Goal: Information Seeking & Learning: Learn about a topic

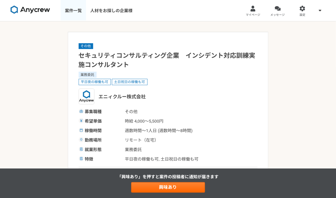
click at [72, 10] on link "案件一覧" at bounding box center [73, 10] width 25 height 21
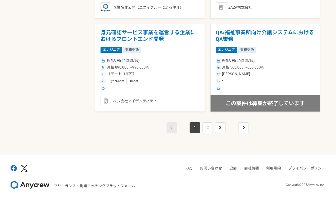
scroll to position [928, 0]
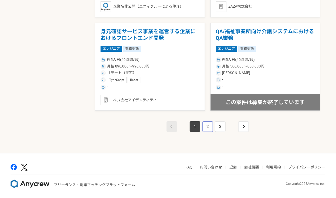
click at [207, 125] on link "2" at bounding box center [208, 127] width 11 height 11
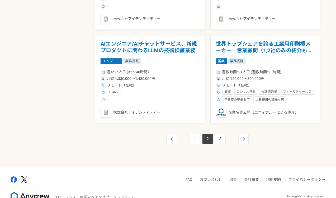
scroll to position [928, 0]
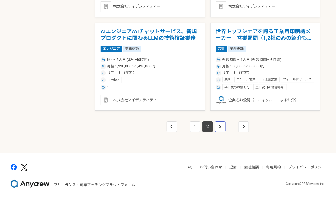
click at [219, 125] on link "3" at bounding box center [220, 127] width 11 height 11
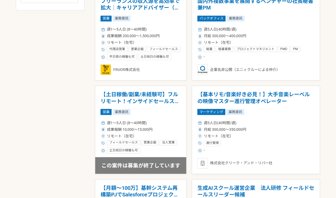
scroll to position [299, 0]
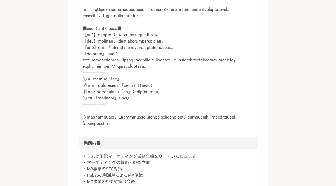
scroll to position [209, 0]
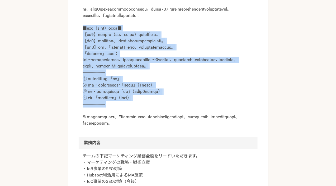
drag, startPoint x: 142, startPoint y: 127, endPoint x: 80, endPoint y: 39, distance: 107.0
click at [80, 39] on div at bounding box center [168, 56] width 179 height 161
click at [172, 100] on p at bounding box center [168, 54] width 171 height 146
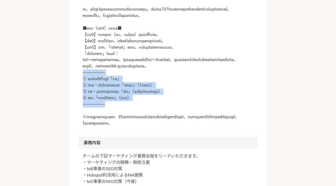
drag, startPoint x: 114, startPoint y: 126, endPoint x: 72, endPoint y: 91, distance: 54.2
click at [116, 92] on p at bounding box center [168, 54] width 171 height 146
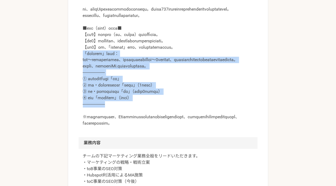
drag, startPoint x: 110, startPoint y: 124, endPoint x: 78, endPoint y: 63, distance: 68.7
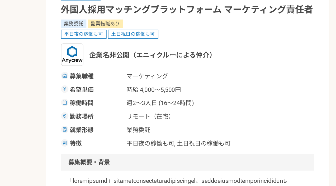
scroll to position [50, 0]
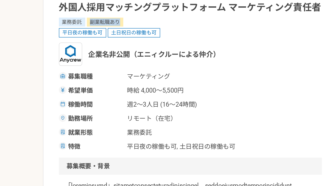
drag, startPoint x: 121, startPoint y: 31, endPoint x: 98, endPoint y: 31, distance: 22.7
click at [98, 31] on span "副業転職あり" at bounding box center [110, 31] width 25 height 6
click at [112, 53] on span "企業名非公開（エニィクルーによる仲介）" at bounding box center [144, 52] width 90 height 7
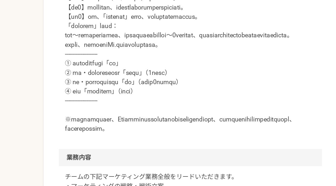
scroll to position [232, 0]
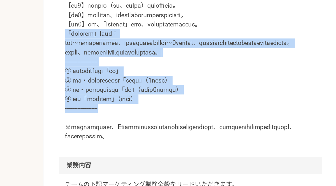
drag, startPoint x: 110, startPoint y: 101, endPoint x: 78, endPoint y: 41, distance: 68.1
click at [78, 41] on article "マーケティング 外国人採用マッチングプラットフォーム マーケティング責任者 業務委託 副業転職あり 平日夜の稼働も可 土日祝日の稼働も可 企業名非公開（エニィ…" at bounding box center [168, 186] width 201 height 740
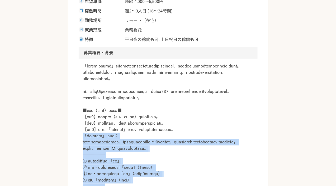
scroll to position [141, 0]
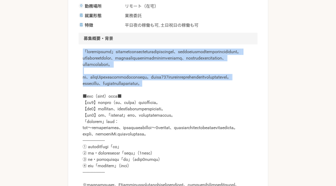
drag, startPoint x: 84, startPoint y: 50, endPoint x: 209, endPoint y: 97, distance: 133.5
click at [209, 97] on p at bounding box center [168, 122] width 171 height 146
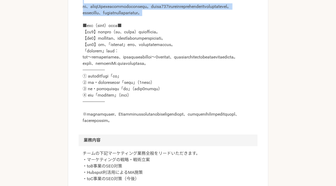
scroll to position [212, 0]
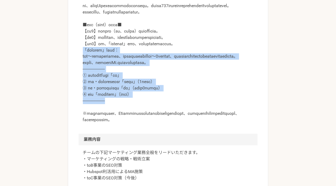
drag, startPoint x: 112, startPoint y: 121, endPoint x: 82, endPoint y: 60, distance: 68.3
click at [82, 60] on div at bounding box center [168, 53] width 179 height 161
click at [139, 90] on p at bounding box center [168, 50] width 171 height 146
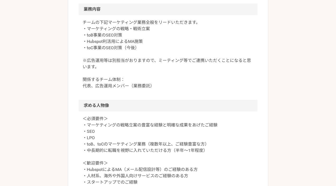
scroll to position [343, 0]
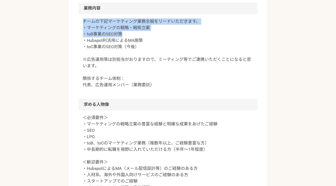
drag, startPoint x: 149, startPoint y: 31, endPoint x: 149, endPoint y: 25, distance: 6.6
click at [149, 25] on section "業務内容 チームの下記マーケティング業務全般をリードいただきます。 ・マーケティングの戦略・戦術立案 ・toB事業のSEO対策 ・Hubspot利活用によるM…" at bounding box center [168, 50] width 179 height 96
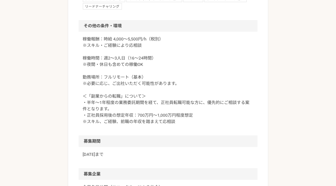
scroll to position [600, 0]
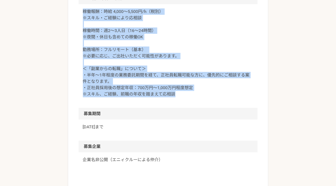
drag, startPoint x: 196, startPoint y: 115, endPoint x: 196, endPoint y: 21, distance: 94.3
click at [196, 21] on section "その他の条件・環境 稼働報酬：時給 4,000〜5,500円/h（税別） ※スキル・ご経験により応相談 稼働時間：週2〜3人日（16〜24時間） ※夜間・休日…" at bounding box center [168, 50] width 179 height 115
click at [200, 55] on p "稼働報酬：時給 4,000〜5,500円/h（税別） ※スキル・ご経験により応相談 稼働時間：週2〜3人日（16〜24時間） ※夜間・休日も含めての稼働OK …" at bounding box center [168, 52] width 171 height 89
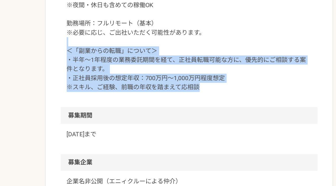
drag, startPoint x: 180, startPoint y: 112, endPoint x: 180, endPoint y: 81, distance: 30.6
click at [180, 81] on p "稼働報酬：時給 4,000〜5,500円/h（税別） ※スキル・ご経験により応相談 稼働時間：週2〜3人日（16〜24時間） ※夜間・休日も含めての稼働OK …" at bounding box center [168, 52] width 171 height 89
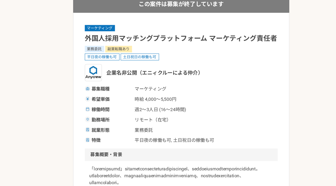
scroll to position [36, 0]
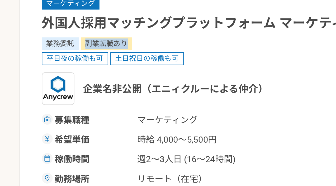
drag, startPoint x: 120, startPoint y: 46, endPoint x: 95, endPoint y: 48, distance: 25.9
click at [95, 48] on div "業務委託 副業転職あり" at bounding box center [168, 46] width 179 height 6
click at [156, 50] on div "平日夜の稼働も可 土日祝日の稼働も可" at bounding box center [168, 53] width 179 height 6
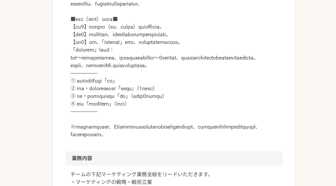
scroll to position [191, 0]
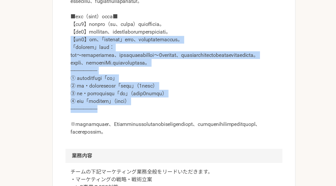
drag, startPoint x: 112, startPoint y: 144, endPoint x: 75, endPoint y: 80, distance: 74.0
click at [148, 138] on p at bounding box center [168, 72] width 171 height 146
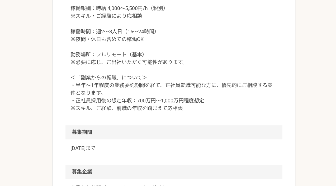
scroll to position [599, 0]
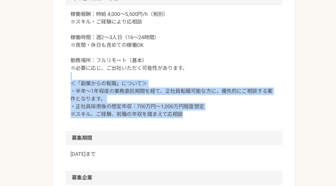
drag, startPoint x: 182, startPoint y: 116, endPoint x: 185, endPoint y: 82, distance: 34.2
click at [185, 82] on p "稼働報酬：時給 4,000〜5,500円/h（税別） ※スキル・ご経験により応相談 稼働時間：週2〜3人日（16〜24時間） ※夜間・休日も含めての稼働OK …" at bounding box center [168, 53] width 171 height 89
